Goal: Navigation & Orientation: Understand site structure

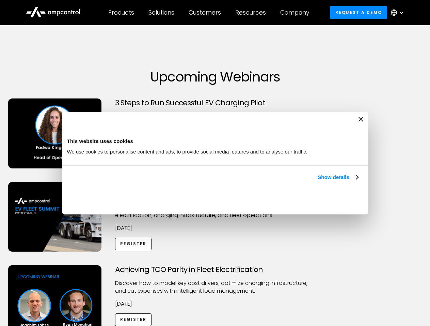
click at [317, 182] on link "Show details" at bounding box center [337, 177] width 40 height 8
click at [0, 0] on div "Necessary cookies help make a website usable by enabling basic functions like p…" at bounding box center [0, 0] width 0 height 0
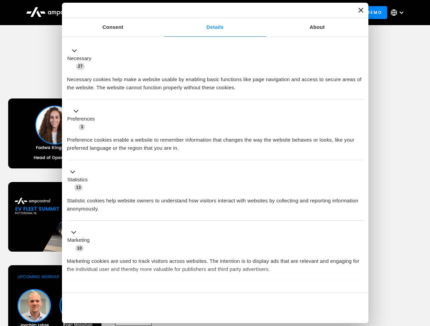
click at [422, 274] on div "Achieving TCO Parity in Fleet Electrification Discover how to model key cost dr…" at bounding box center [214, 319] width 427 height 107
click at [209, 13] on div "Customers" at bounding box center [204, 12] width 32 height 7
click at [121, 13] on div "Products" at bounding box center [121, 12] width 26 height 7
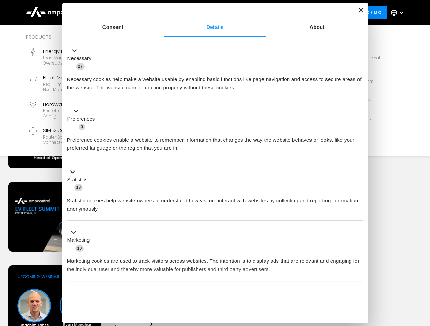
click at [162, 13] on div "Solutions" at bounding box center [161, 12] width 26 height 7
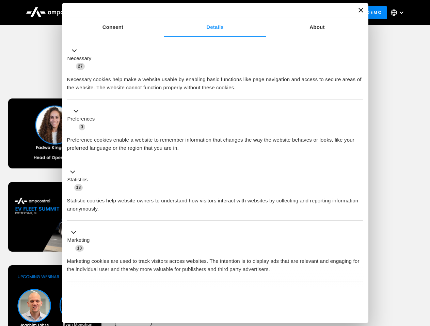
click at [206, 13] on div "Customers" at bounding box center [204, 12] width 32 height 7
click at [252, 13] on div "Resources" at bounding box center [250, 12] width 31 height 7
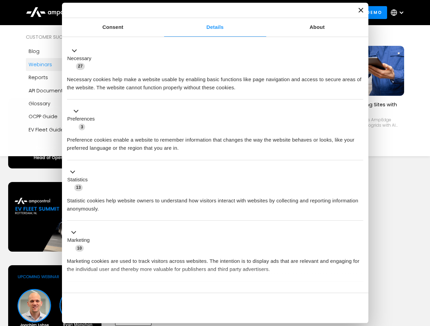
click at [297, 13] on div "Company" at bounding box center [294, 12] width 29 height 7
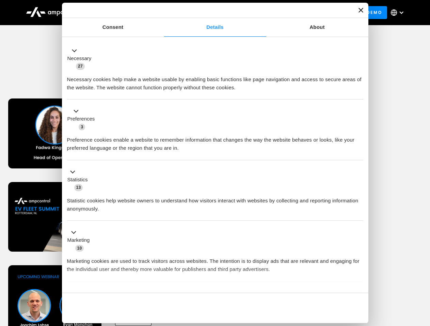
click at [399, 13] on div at bounding box center [400, 12] width 5 height 5
